Goal: Transaction & Acquisition: Purchase product/service

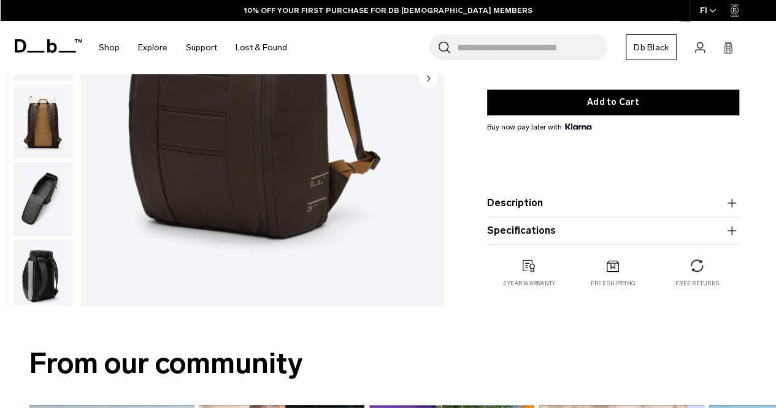
scroll to position [61, 0]
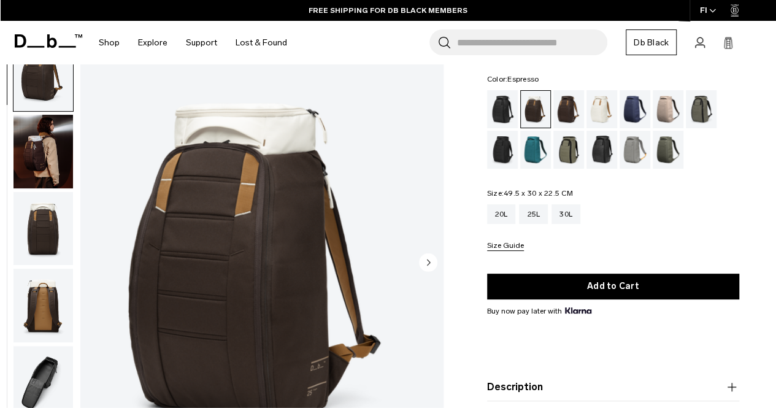
click at [568, 123] on div "Espresso" at bounding box center [568, 109] width 31 height 38
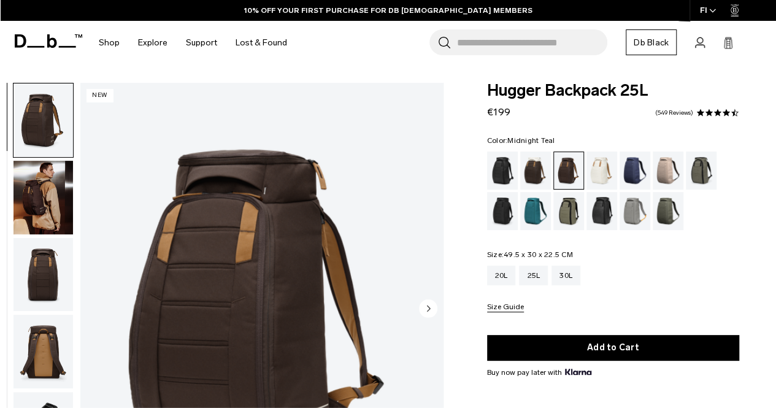
click at [540, 220] on div "Midnight Teal" at bounding box center [535, 211] width 31 height 38
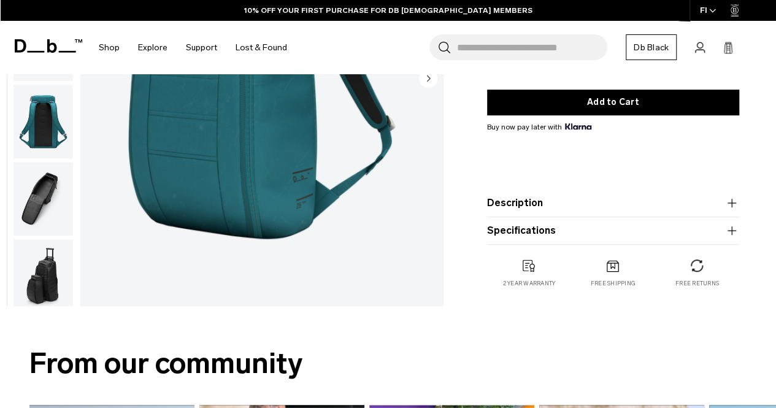
click at [563, 229] on button "Specifications" at bounding box center [613, 230] width 252 height 15
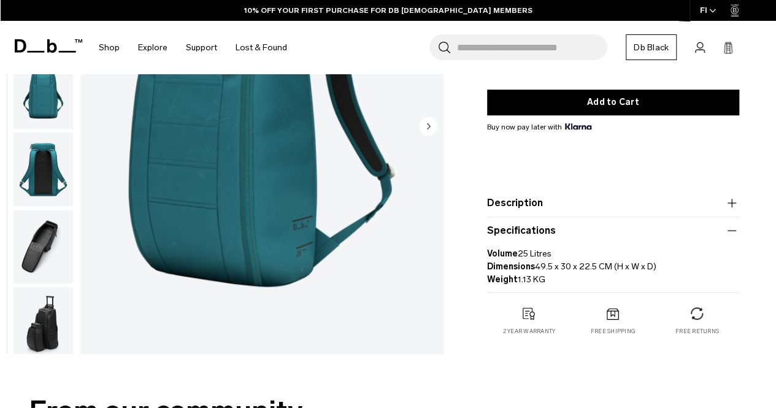
click at [565, 202] on button "Description" at bounding box center [613, 203] width 252 height 15
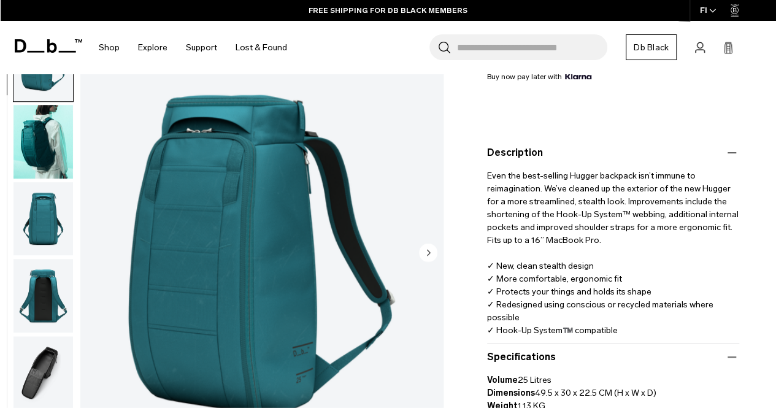
scroll to position [307, 0]
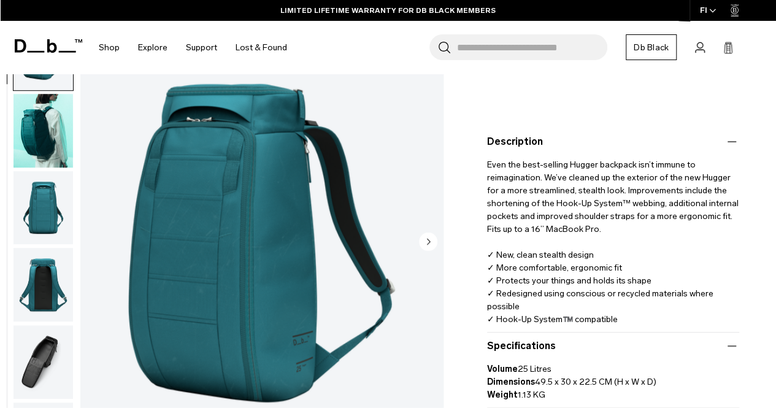
click at [300, 255] on img "1 / 9" at bounding box center [261, 242] width 363 height 453
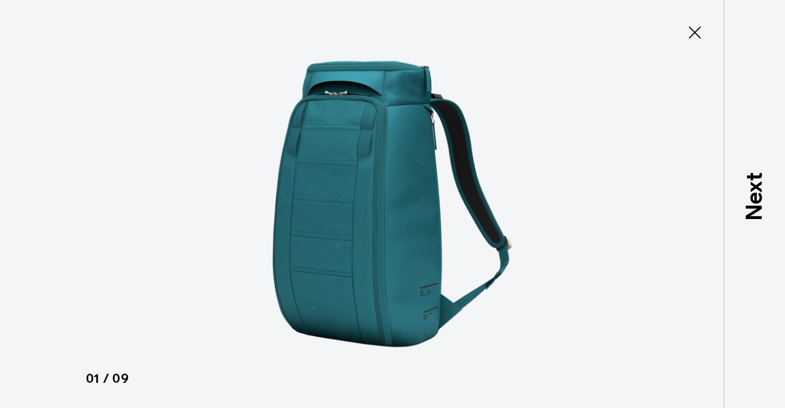
click at [309, 240] on img at bounding box center [392, 204] width 552 height 408
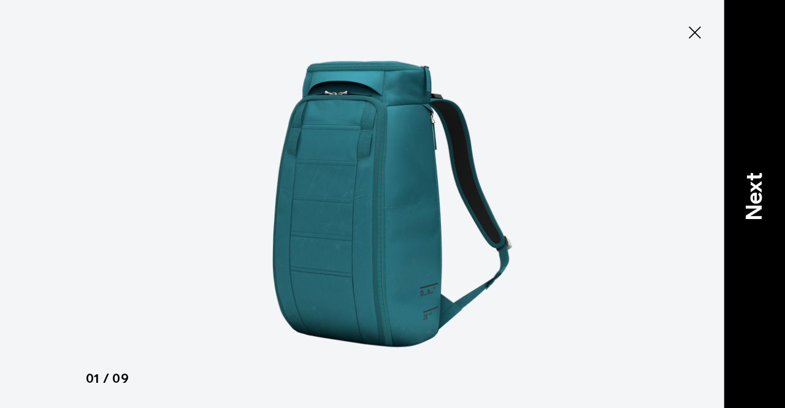
click at [736, 204] on div "Next" at bounding box center [754, 204] width 61 height 408
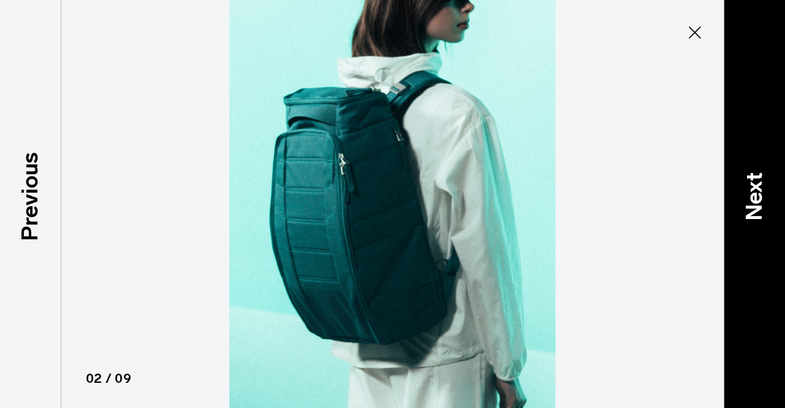
click at [736, 204] on div "Next" at bounding box center [754, 204] width 61 height 408
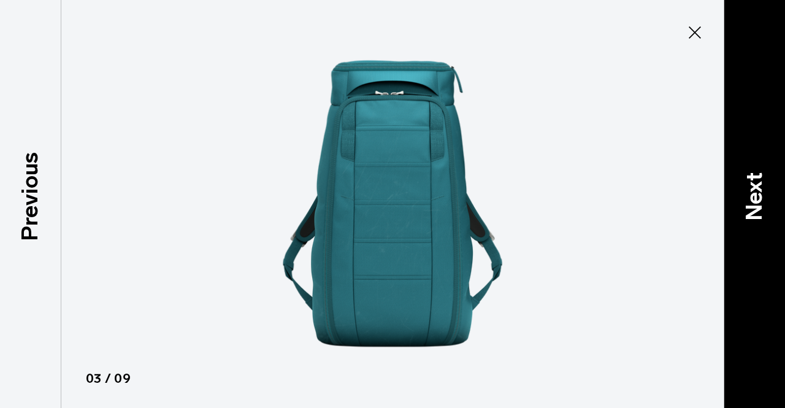
click at [736, 204] on div "Next" at bounding box center [754, 204] width 61 height 408
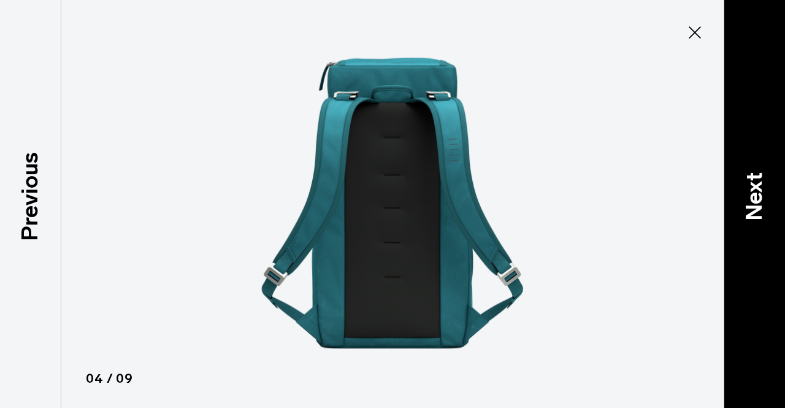
click at [736, 204] on div "Next" at bounding box center [754, 204] width 61 height 408
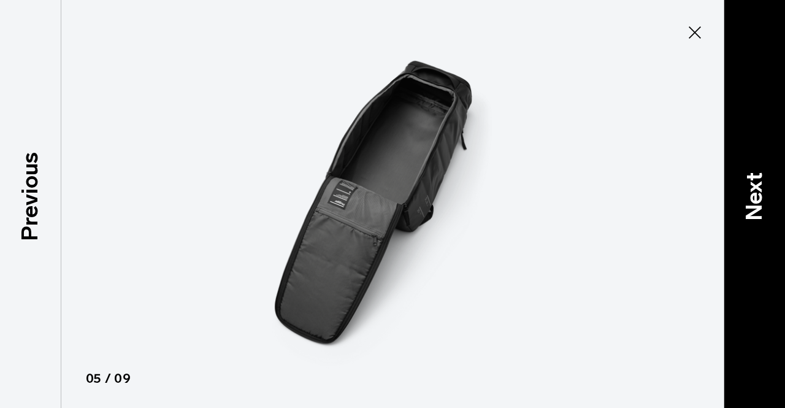
click at [736, 204] on div "Next" at bounding box center [754, 204] width 61 height 408
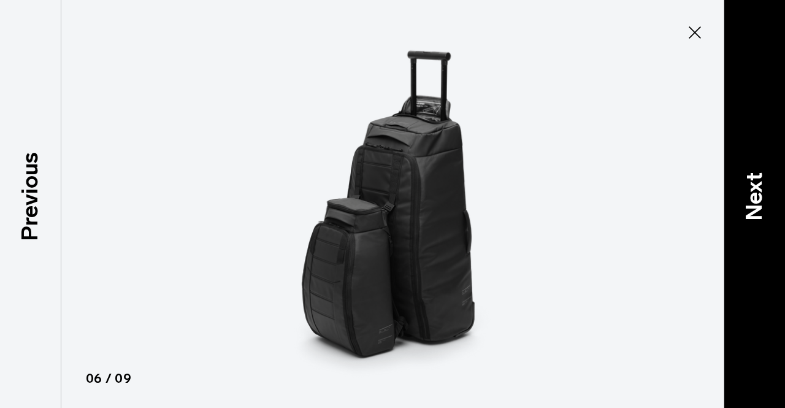
click at [736, 204] on div "Next" at bounding box center [754, 204] width 61 height 408
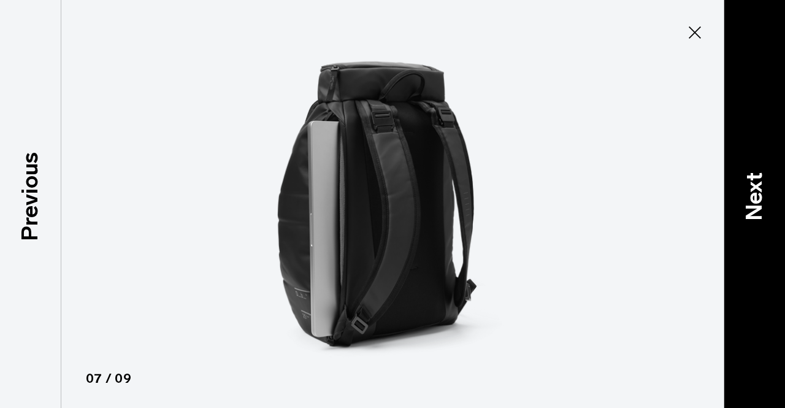
click at [736, 204] on div "Next" at bounding box center [754, 204] width 61 height 408
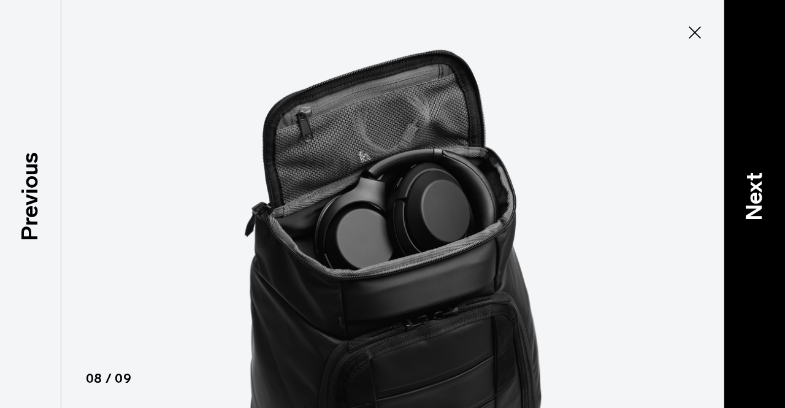
click at [736, 204] on div "Next" at bounding box center [754, 204] width 61 height 408
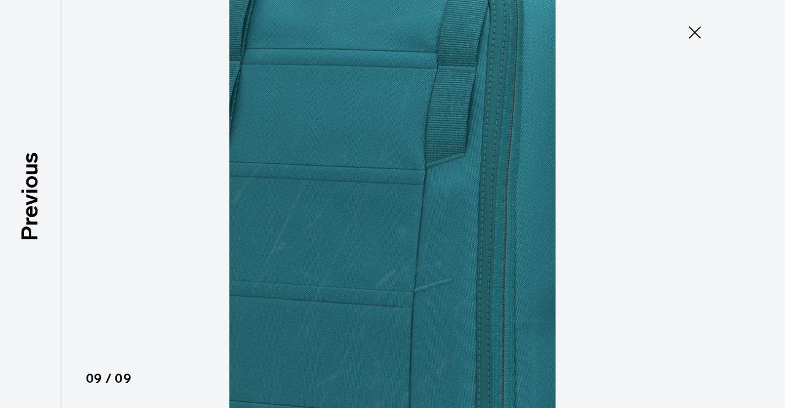
click at [699, 32] on icon at bounding box center [695, 33] width 20 height 20
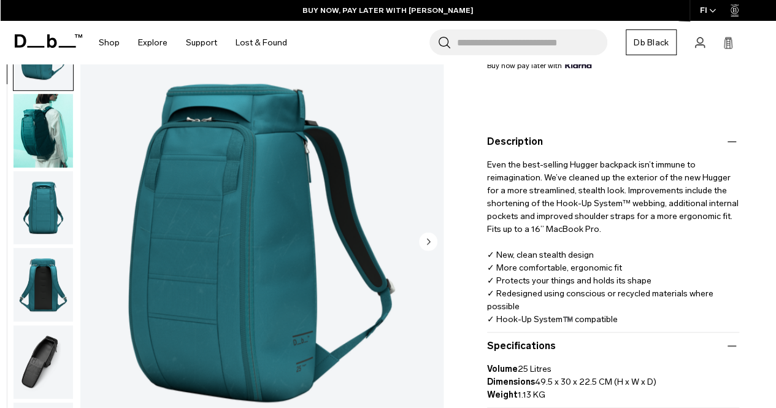
scroll to position [0, 0]
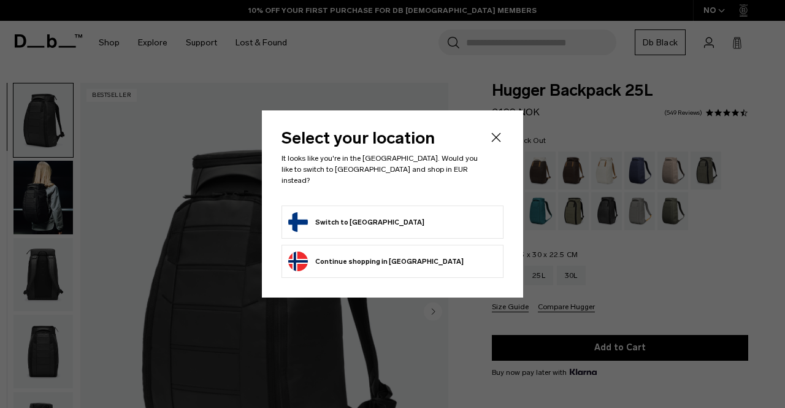
click at [416, 212] on form "Switch to [GEOGRAPHIC_DATA]" at bounding box center [392, 222] width 208 height 20
click at [325, 220] on button "Switch to Finland" at bounding box center [356, 222] width 136 height 20
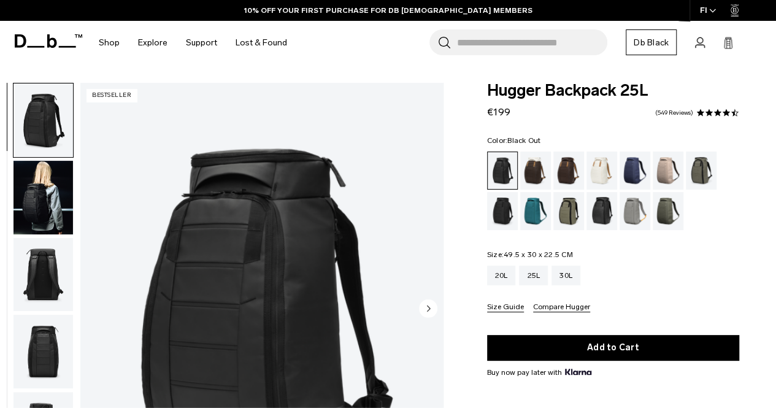
click at [684, 270] on div "20L 25L 30L" at bounding box center [613, 275] width 252 height 20
